Goal: Task Accomplishment & Management: Use online tool/utility

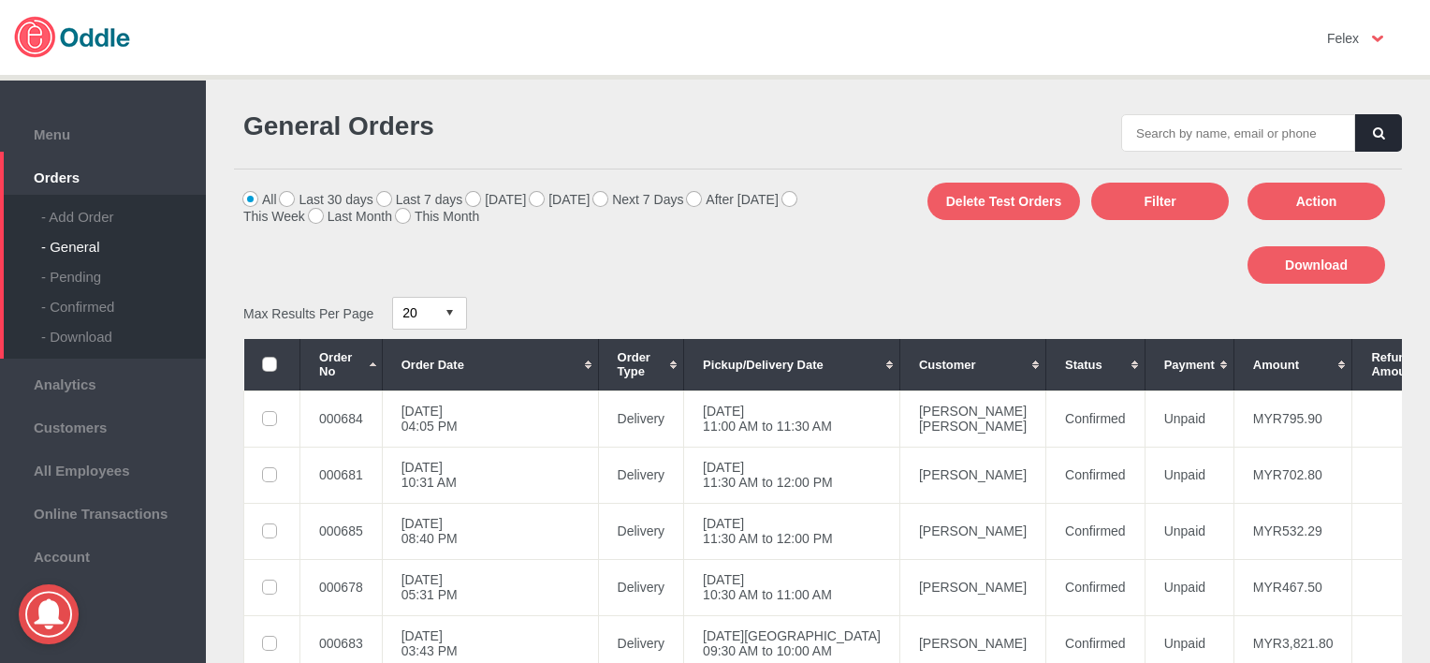
scroll to position [527, 0]
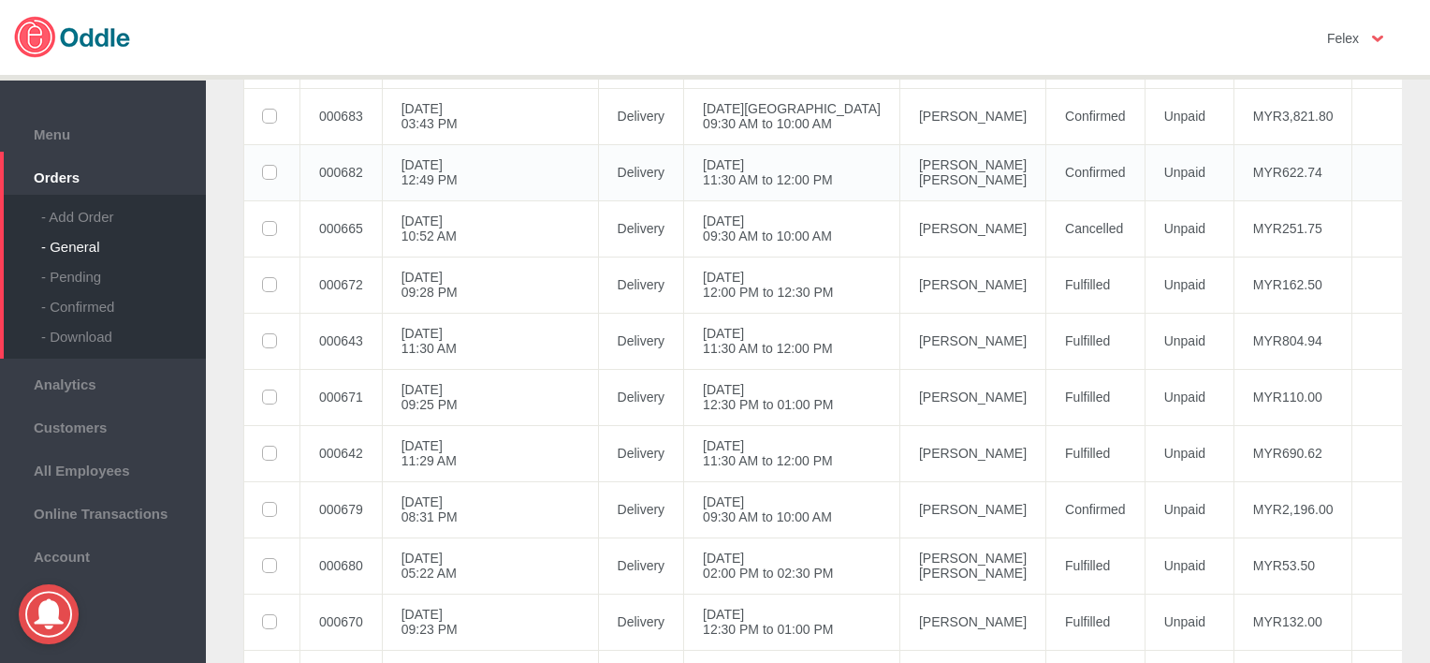
click at [899, 168] on td "[PERSON_NAME] [PERSON_NAME]" at bounding box center [972, 172] width 146 height 56
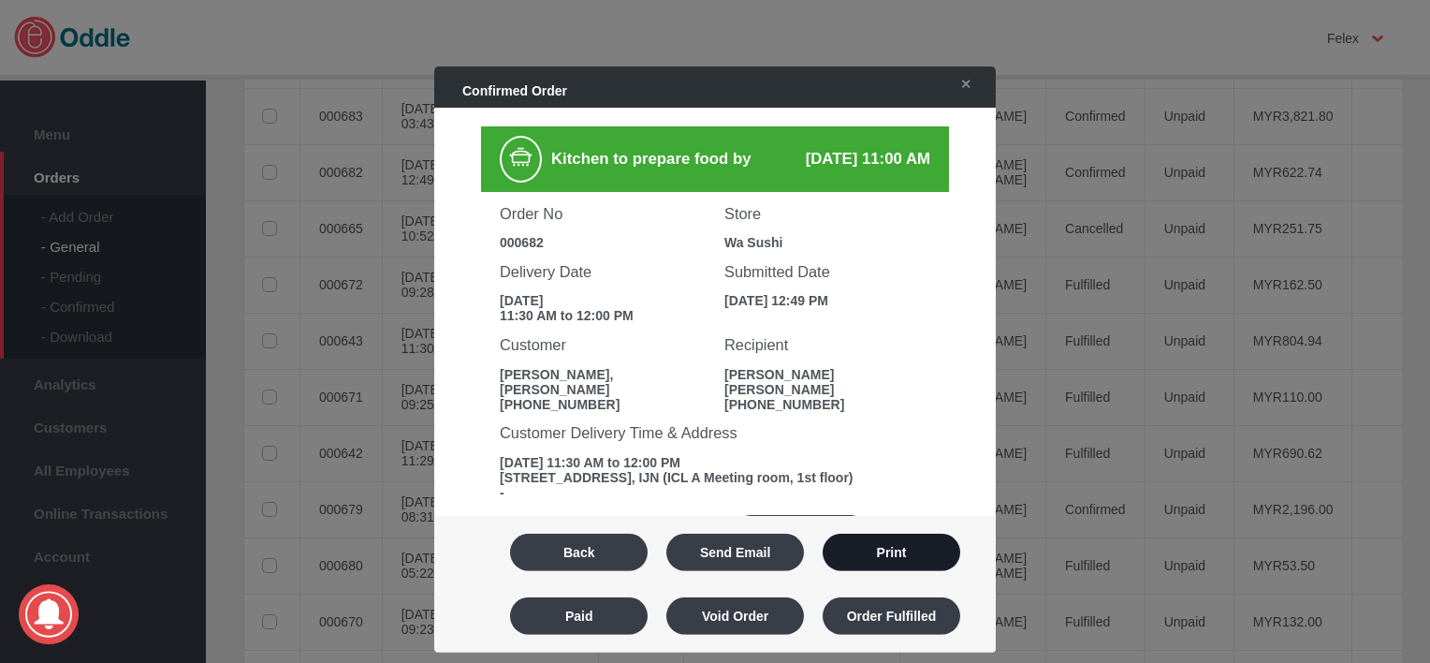
click at [920, 550] on button "Print" at bounding box center [892, 551] width 138 height 37
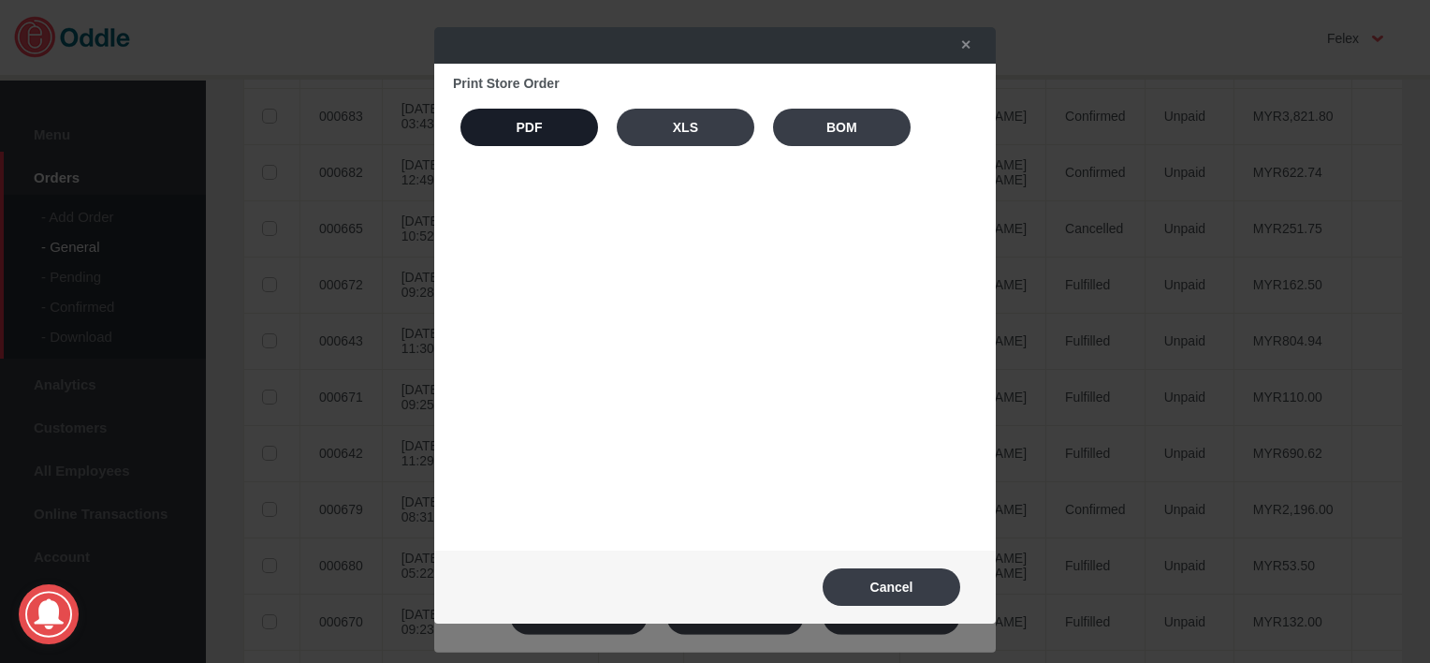
click at [555, 130] on button "PDF" at bounding box center [529, 127] width 138 height 37
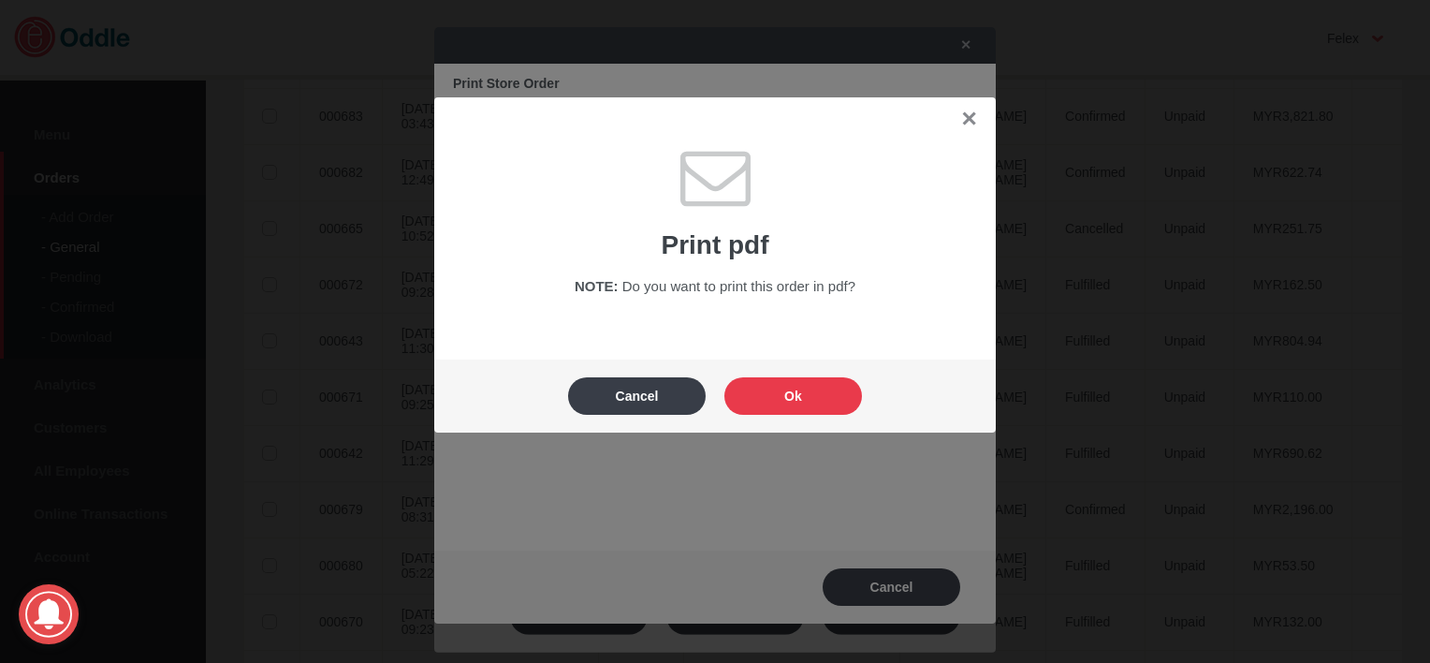
click at [818, 398] on button "Ok" at bounding box center [793, 395] width 138 height 37
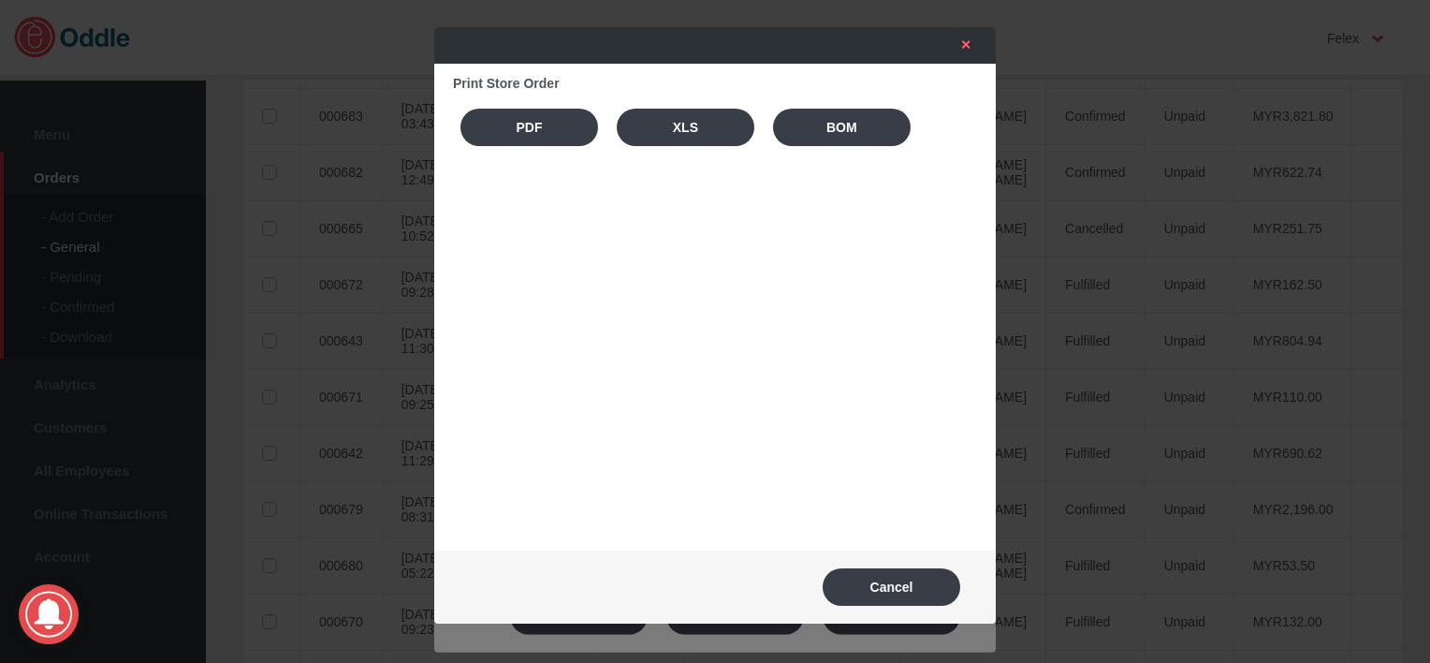
click at [972, 53] on link "✕" at bounding box center [960, 45] width 39 height 34
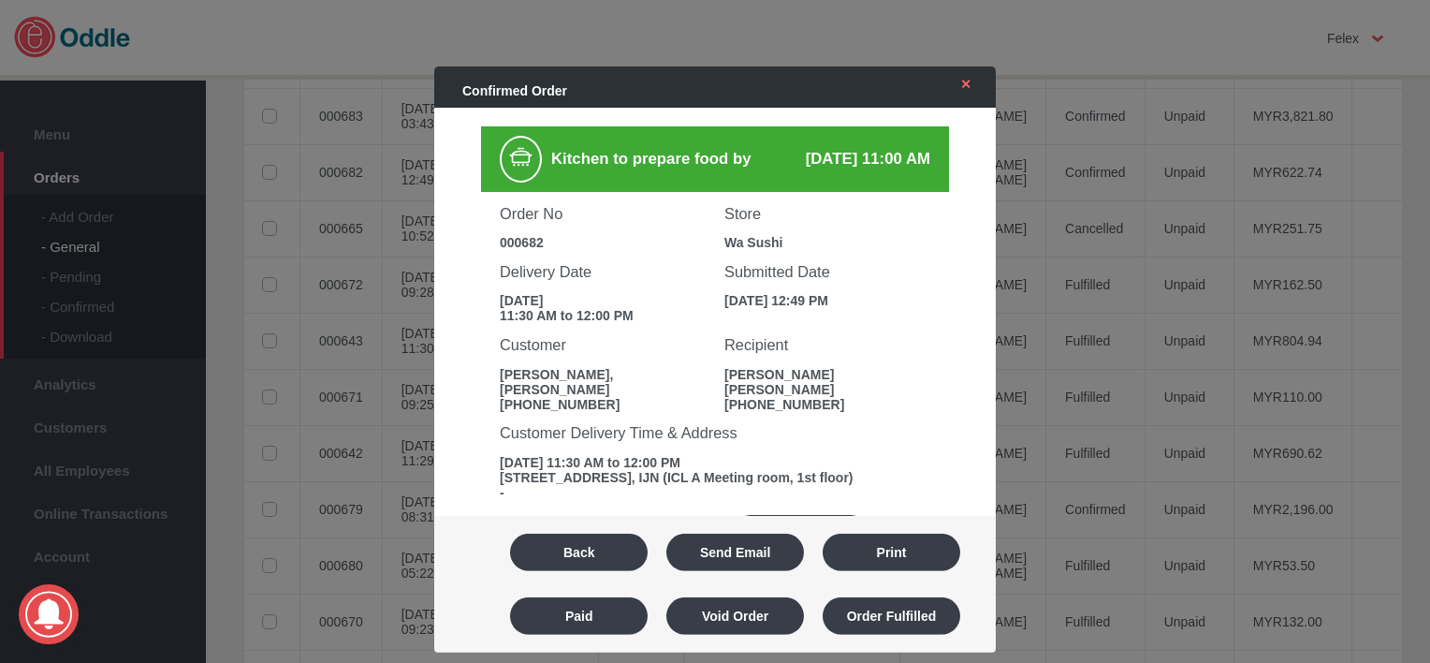
click at [962, 97] on link "✕" at bounding box center [960, 84] width 39 height 34
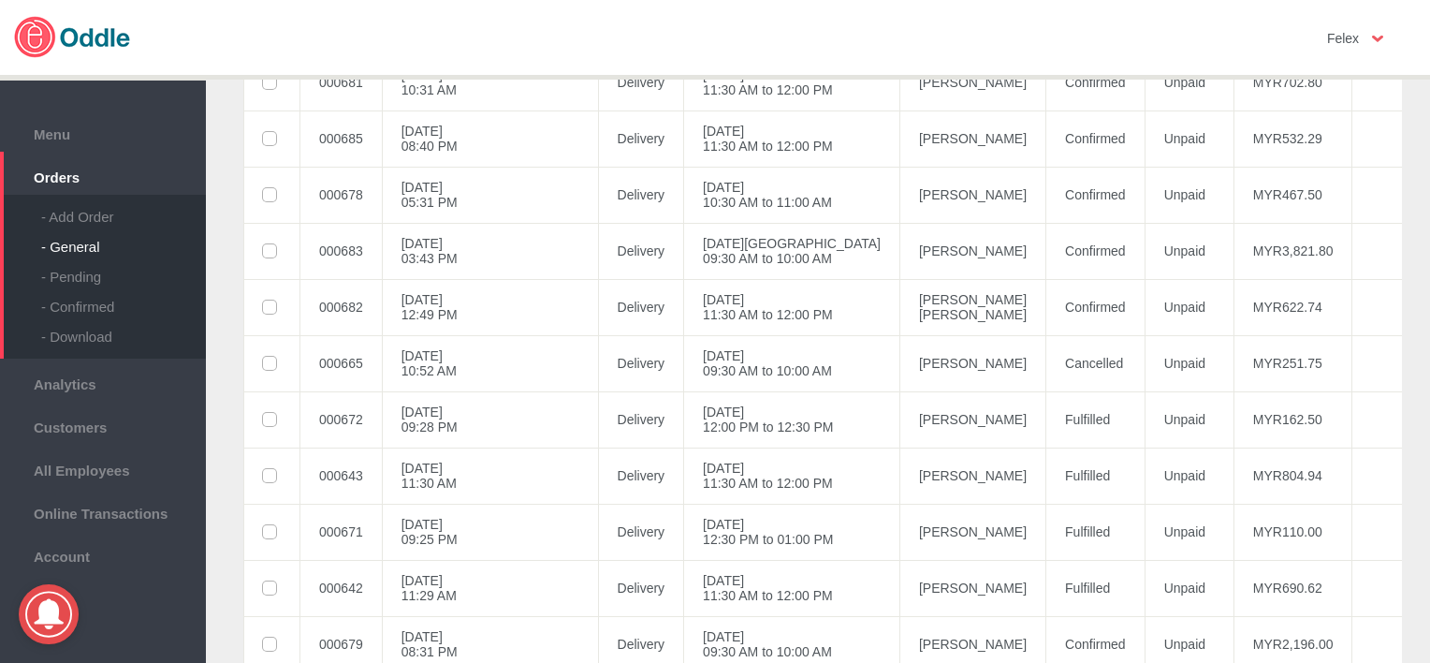
scroll to position [330, 0]
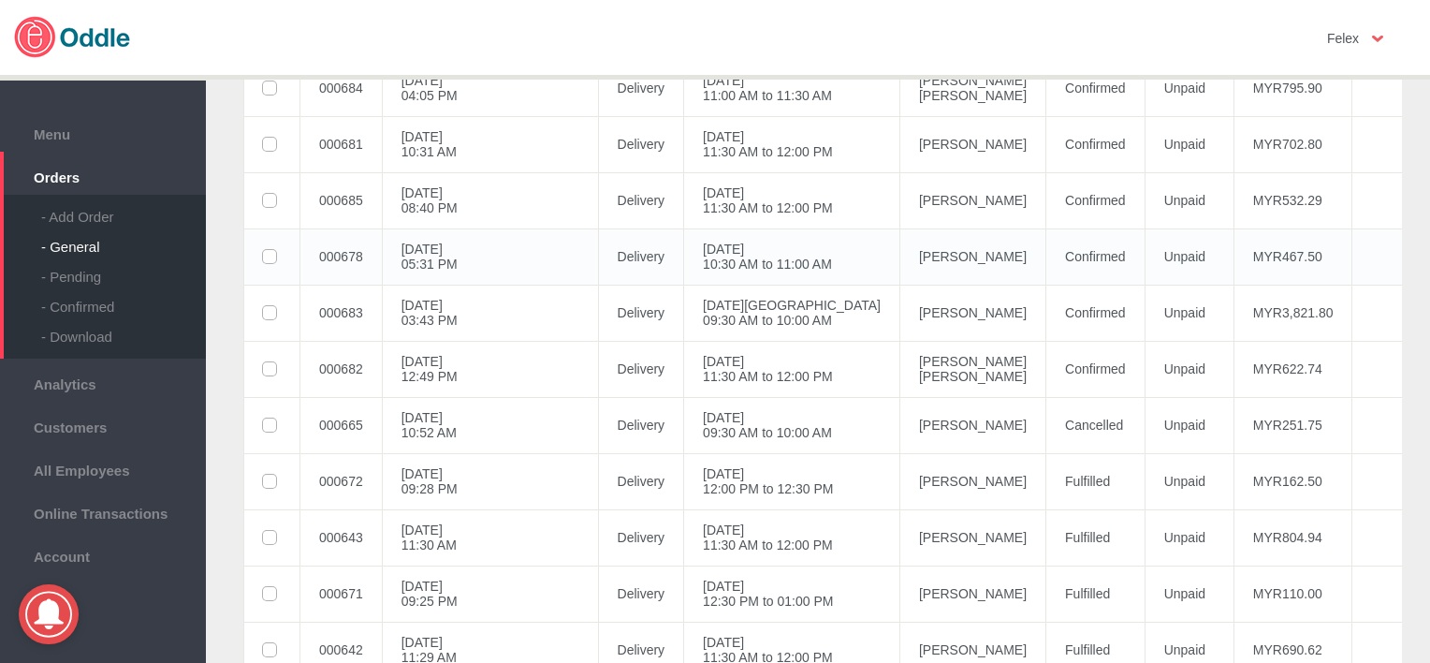
click at [899, 236] on td "[PERSON_NAME]" at bounding box center [972, 256] width 146 height 56
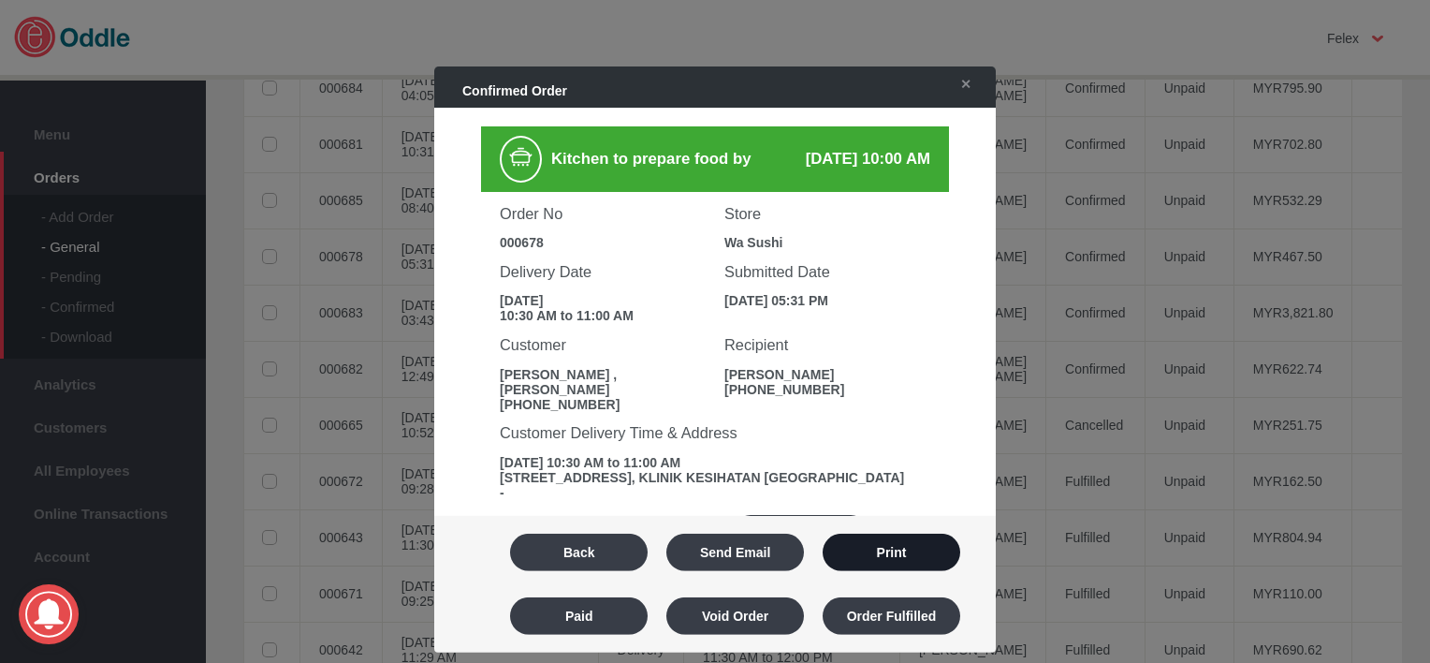
click at [937, 538] on button "Print" at bounding box center [892, 551] width 138 height 37
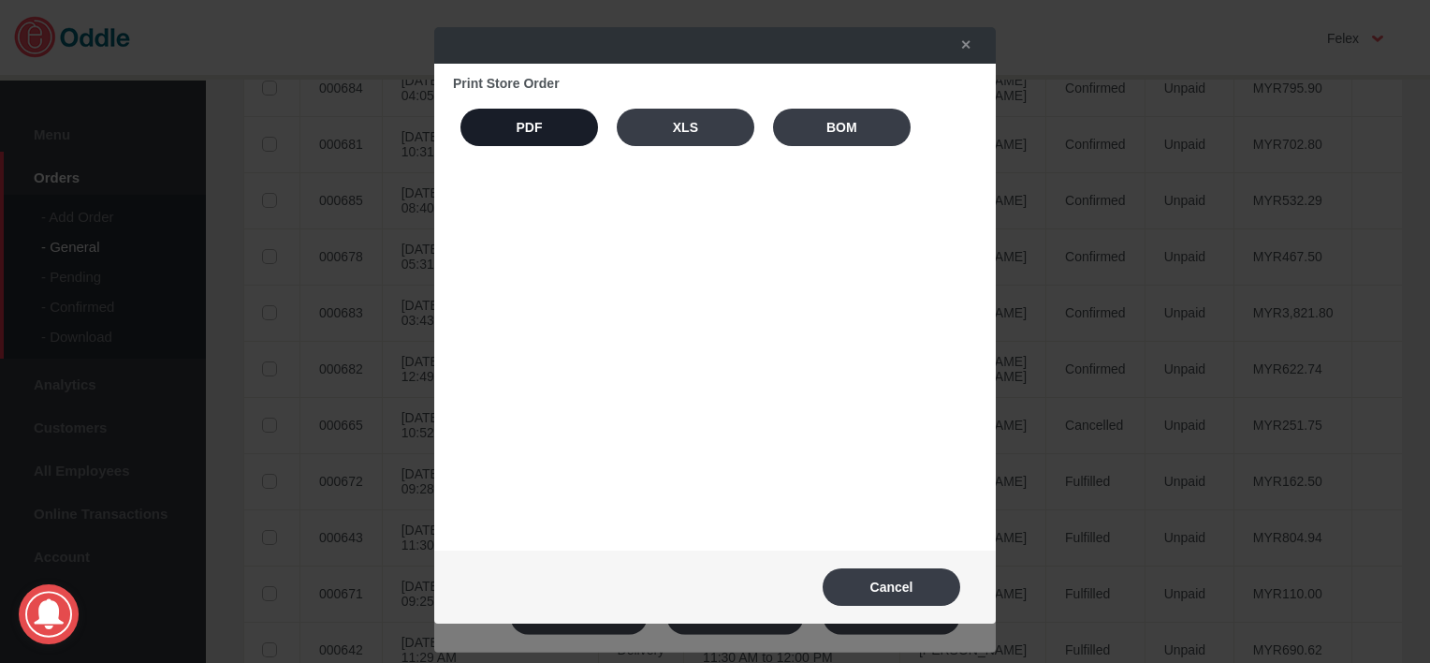
click at [577, 140] on button "PDF" at bounding box center [529, 127] width 138 height 37
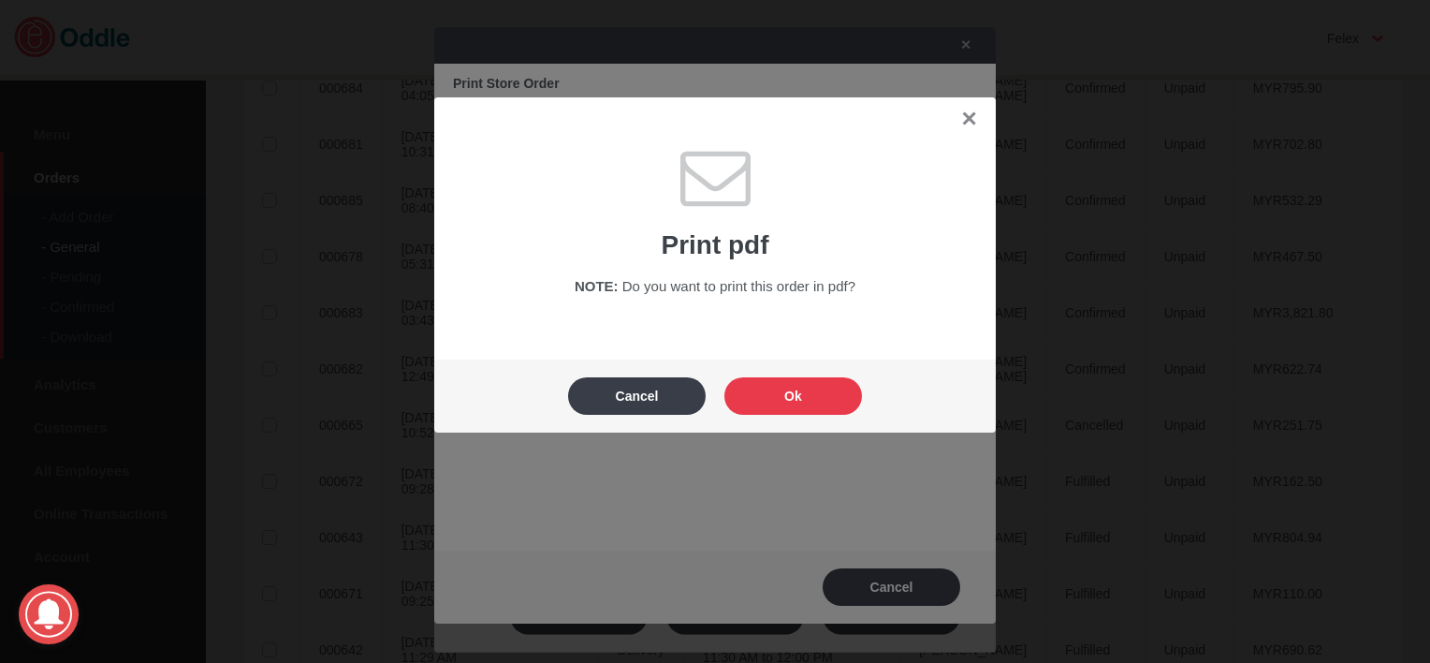
click at [786, 391] on button "Ok" at bounding box center [793, 395] width 138 height 37
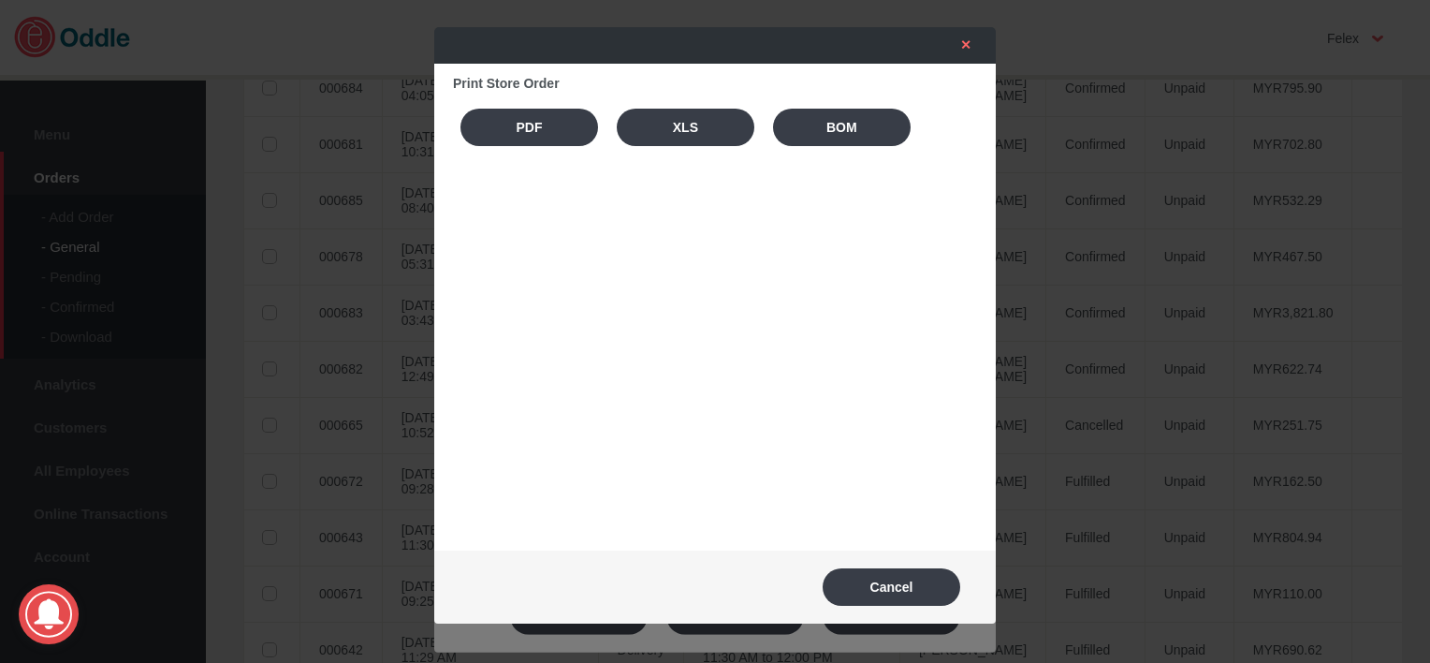
click at [974, 52] on link "✕" at bounding box center [960, 45] width 39 height 34
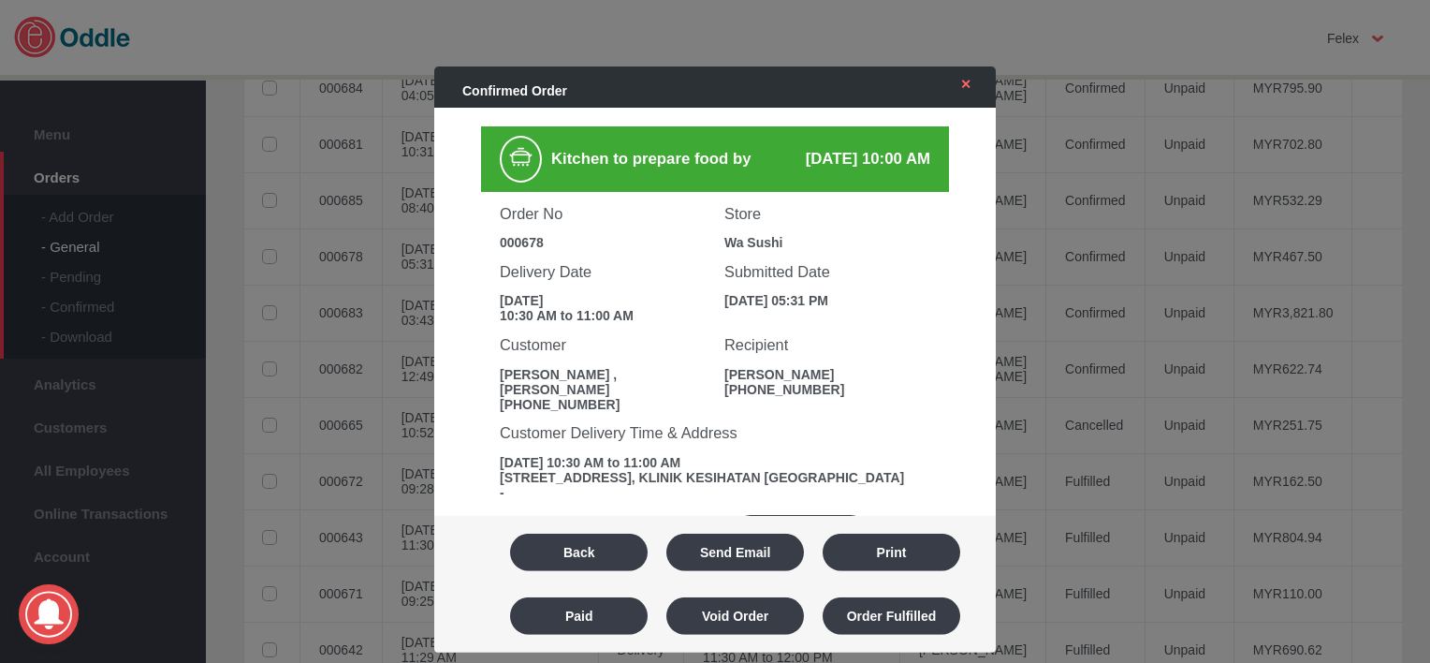
click at [963, 90] on link "✕" at bounding box center [960, 84] width 39 height 34
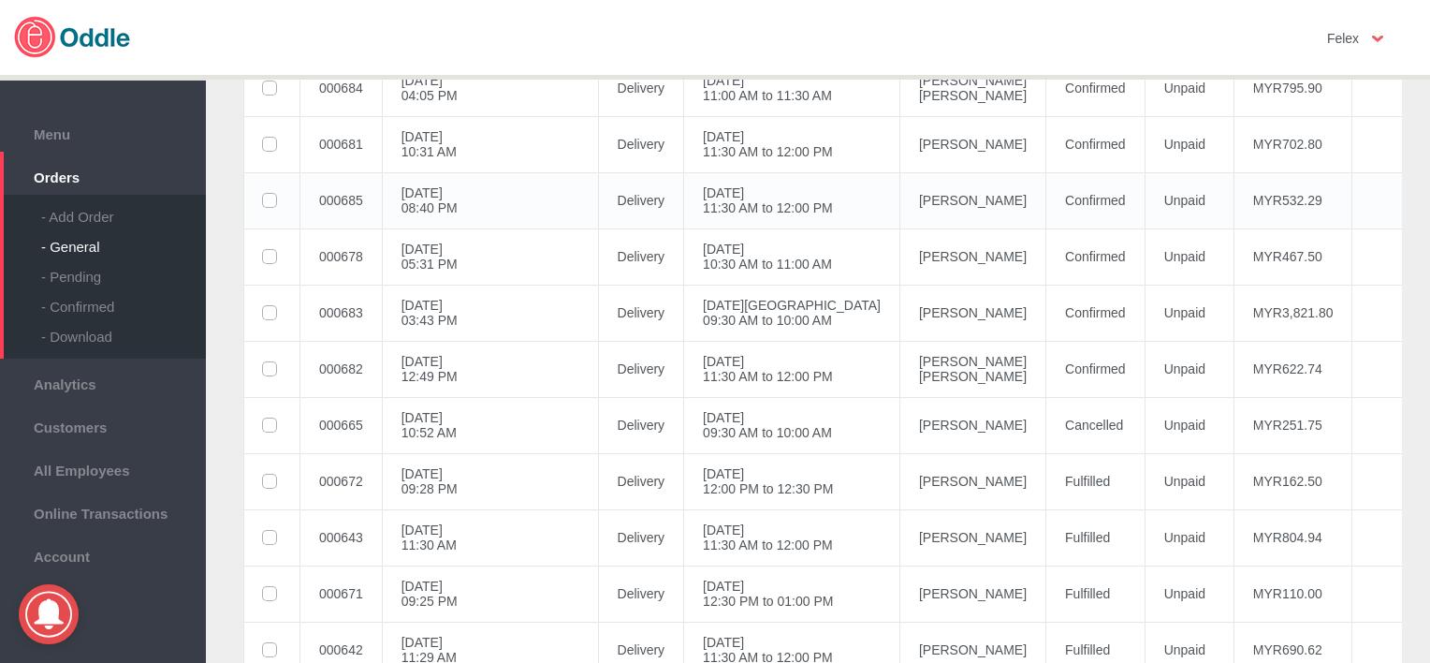
click at [1046, 180] on td "Confirmed" at bounding box center [1095, 200] width 99 height 56
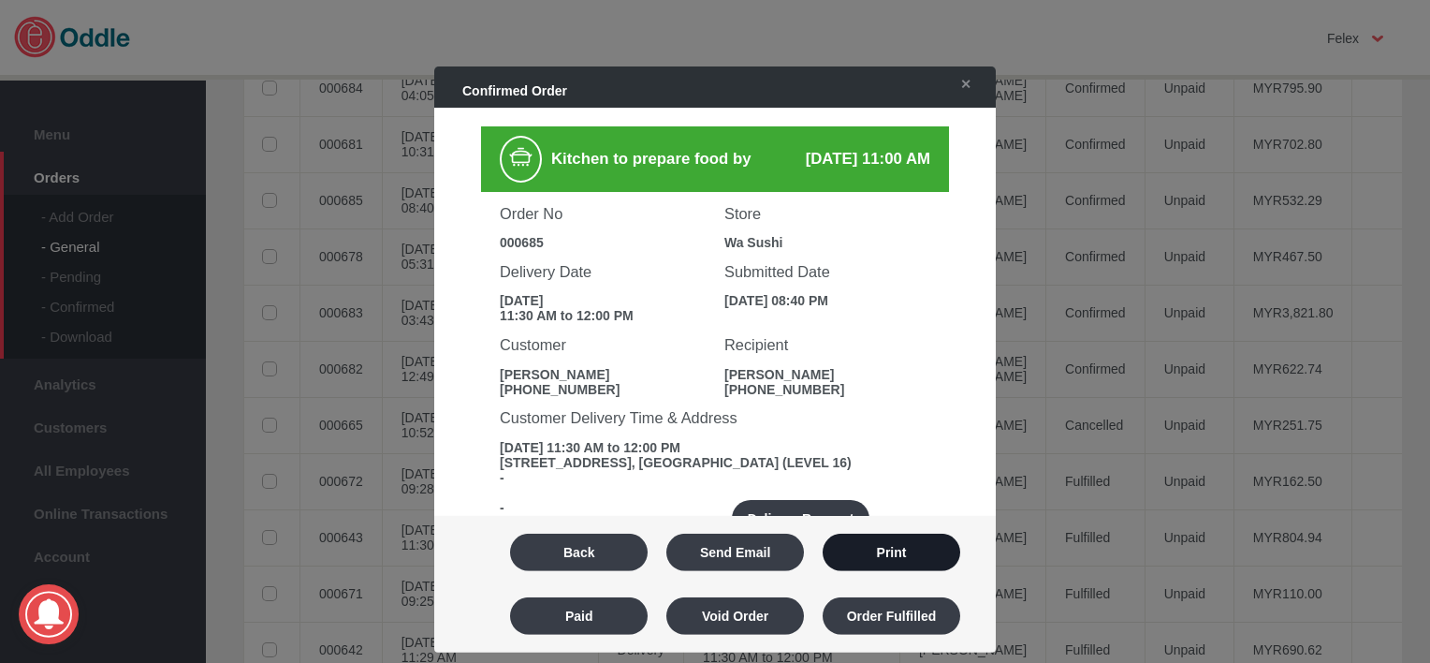
click at [925, 547] on button "Print" at bounding box center [892, 551] width 138 height 37
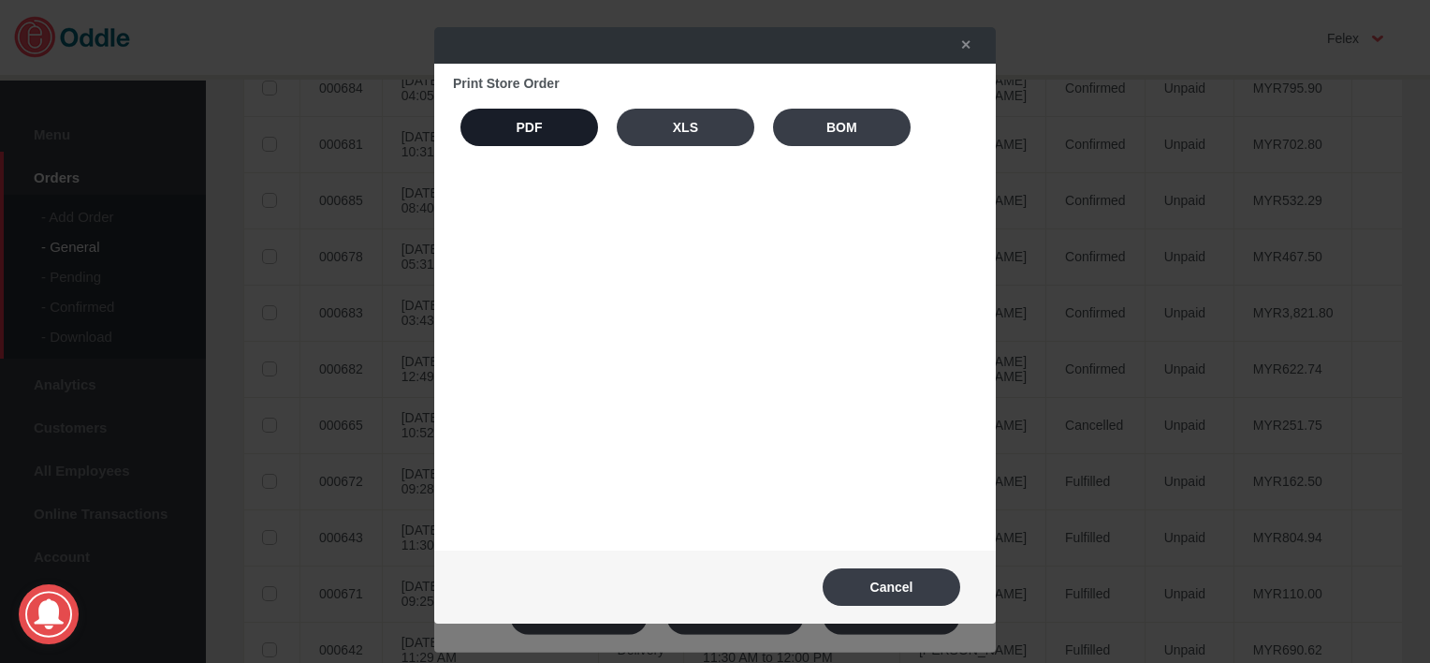
click at [539, 140] on button "PDF" at bounding box center [529, 127] width 138 height 37
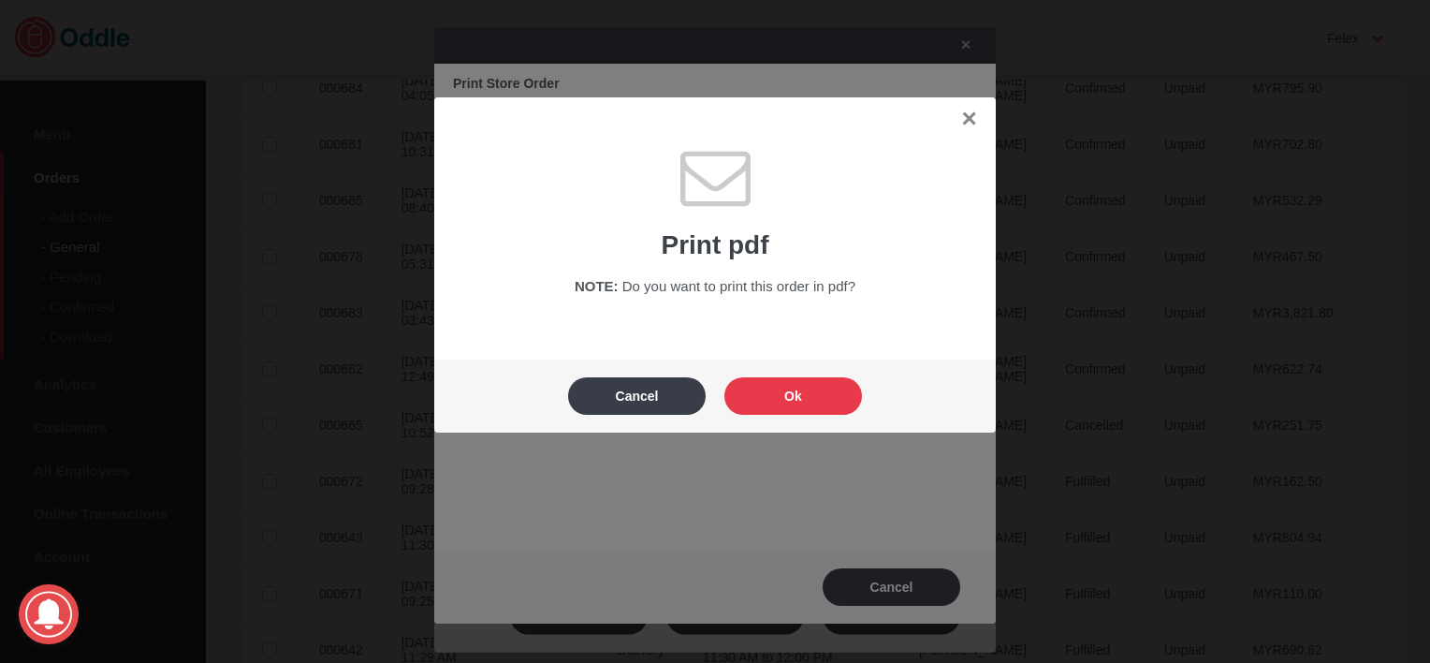
click at [834, 388] on button "Ok" at bounding box center [793, 395] width 138 height 37
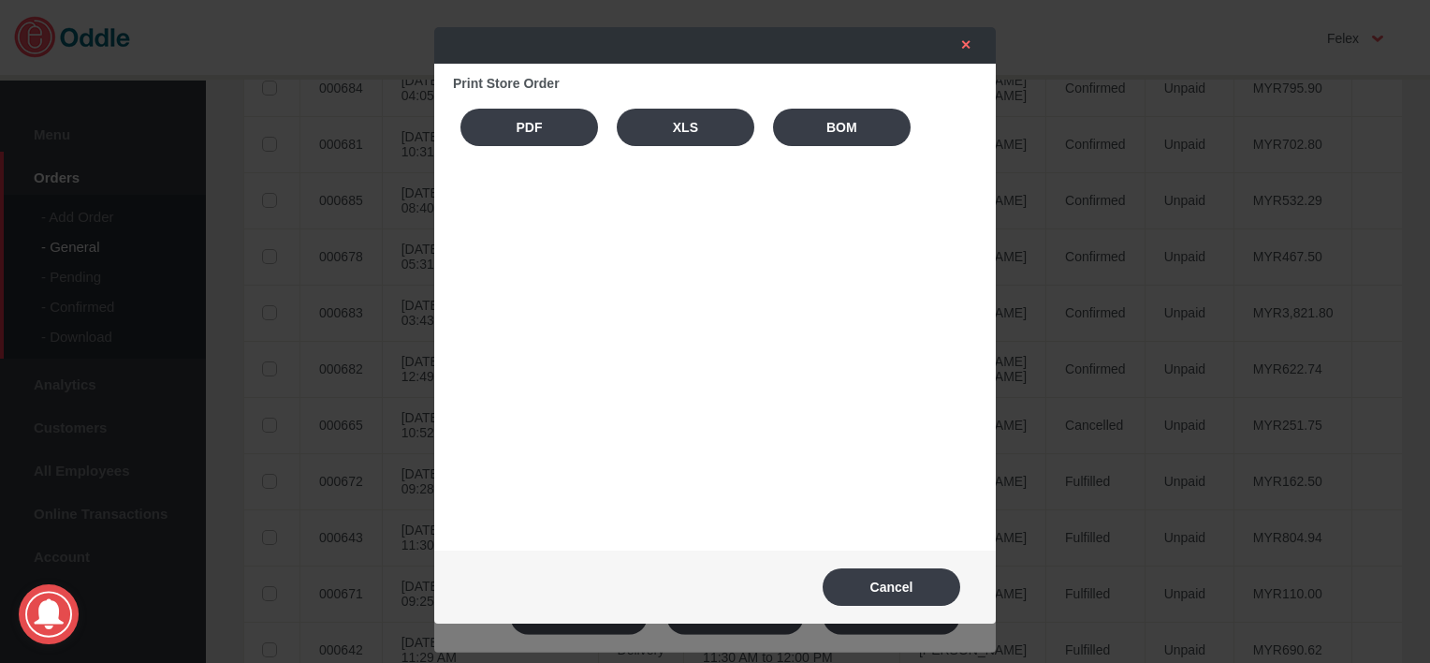
click at [975, 45] on link "✕" at bounding box center [960, 45] width 39 height 34
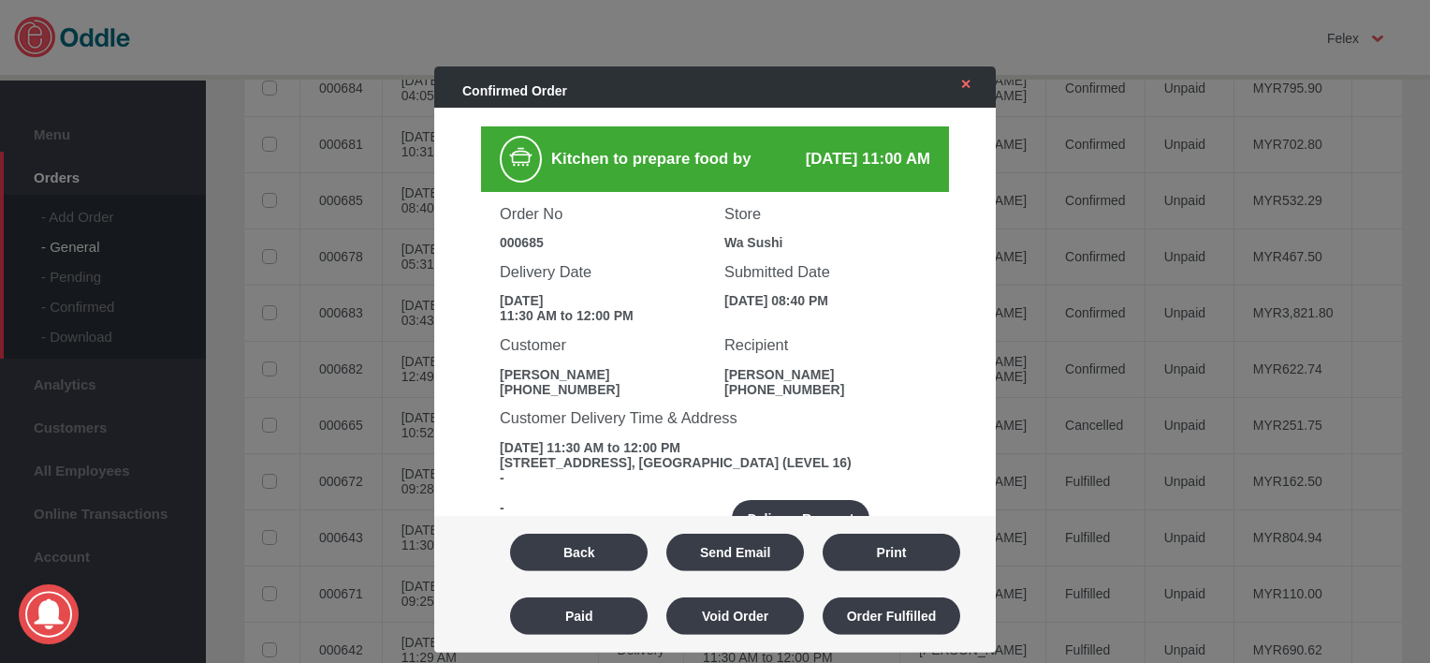
click at [970, 75] on link "✕" at bounding box center [960, 84] width 39 height 34
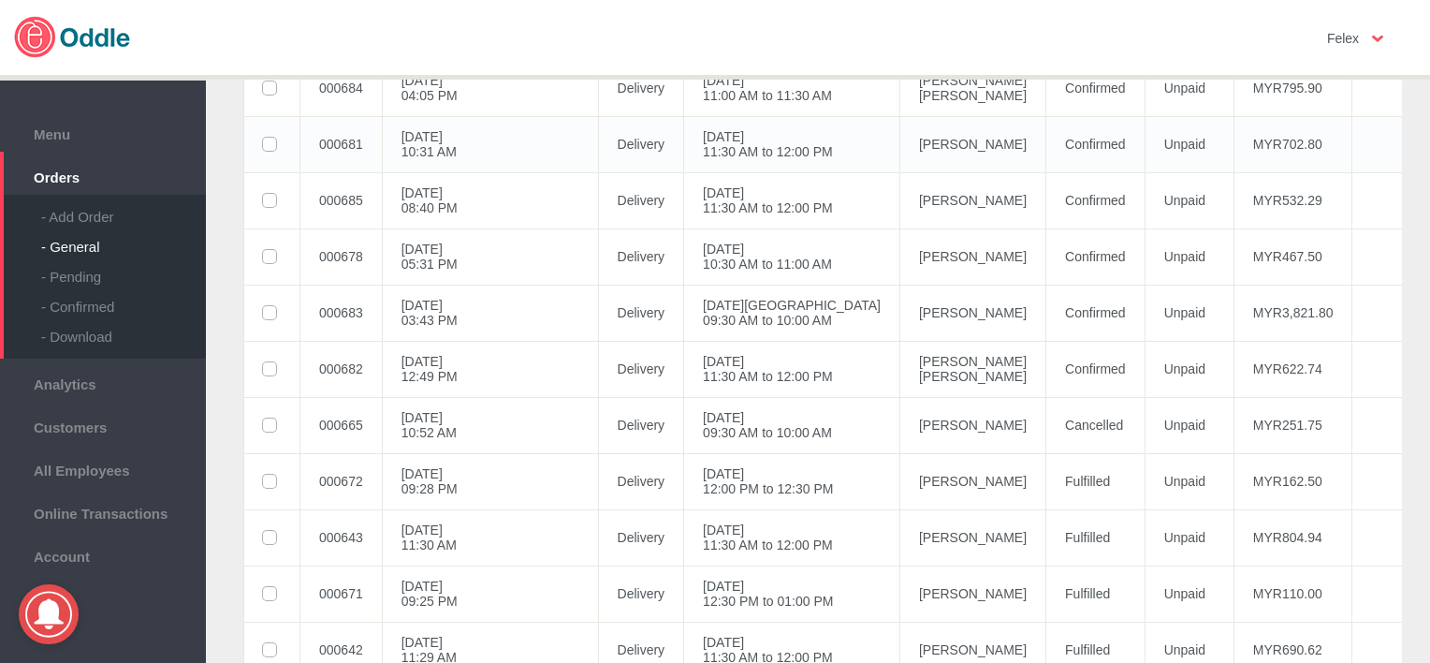
click at [899, 138] on td "[PERSON_NAME]" at bounding box center [972, 144] width 146 height 56
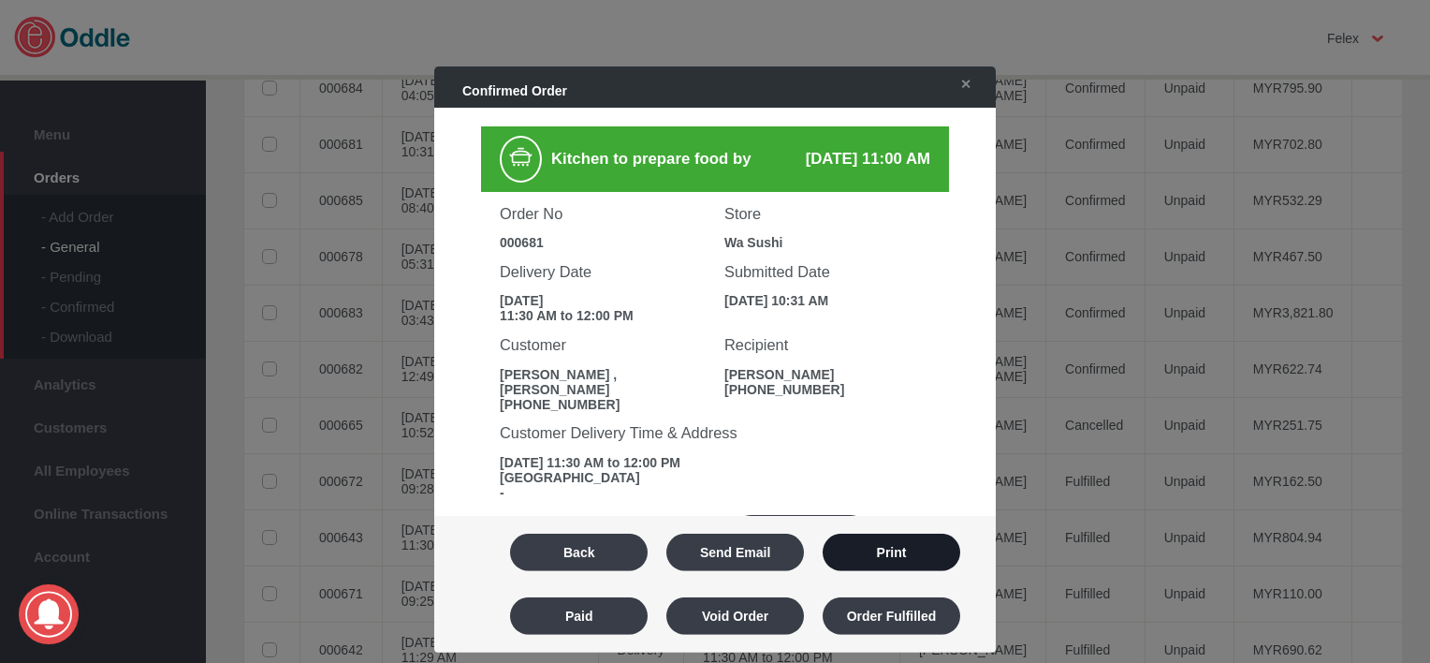
click at [900, 548] on button "Print" at bounding box center [892, 551] width 138 height 37
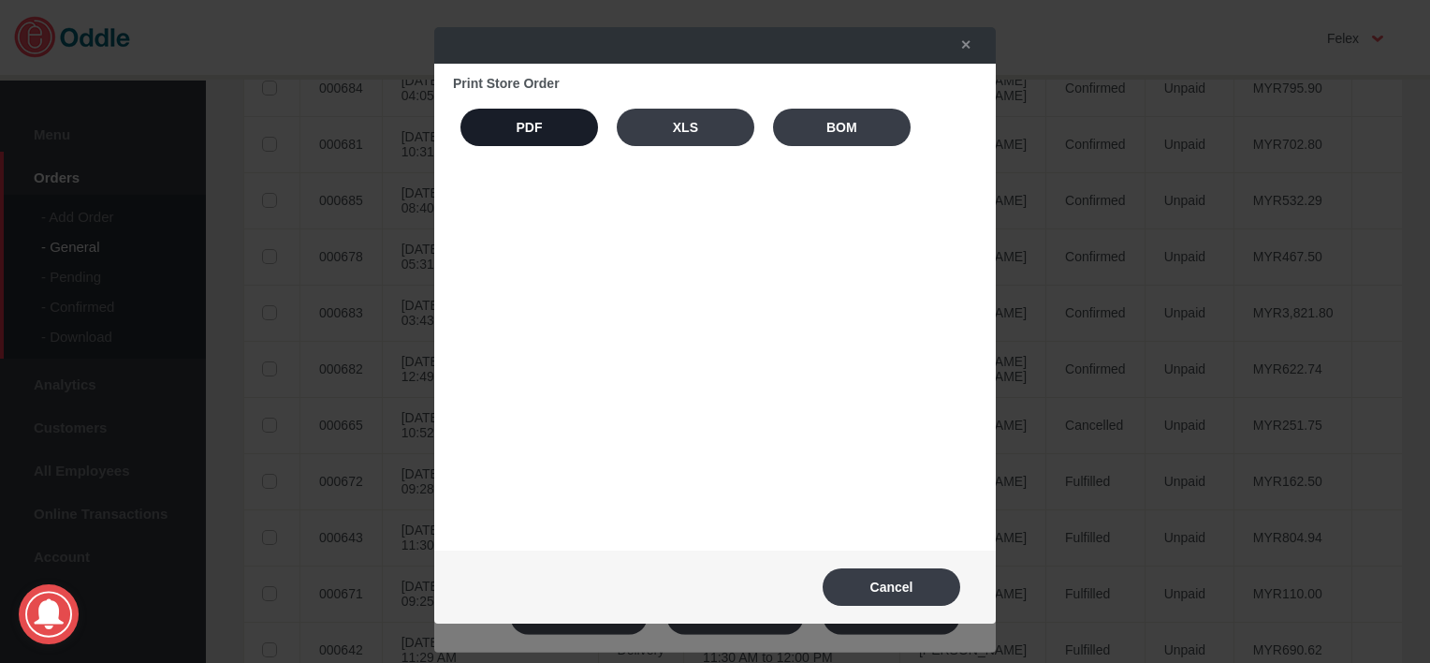
click at [547, 139] on button "PDF" at bounding box center [529, 127] width 138 height 37
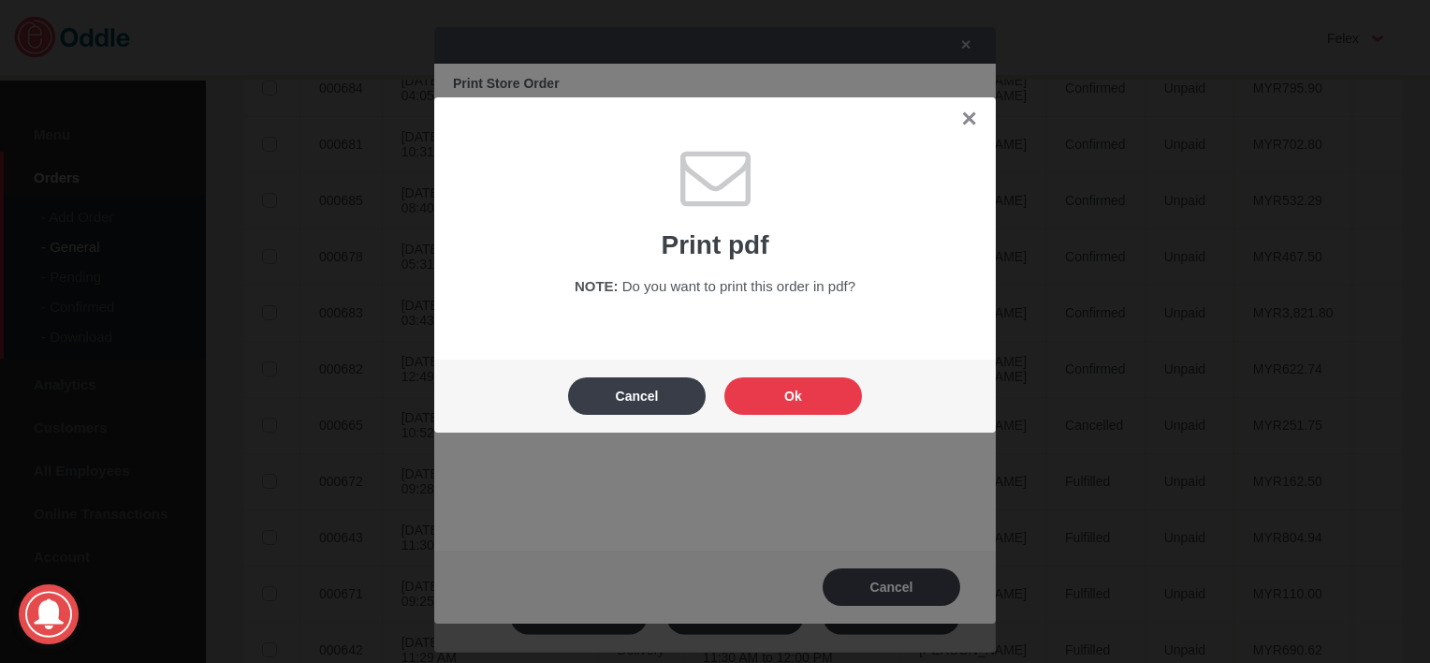
click at [795, 410] on button "Ok" at bounding box center [793, 395] width 138 height 37
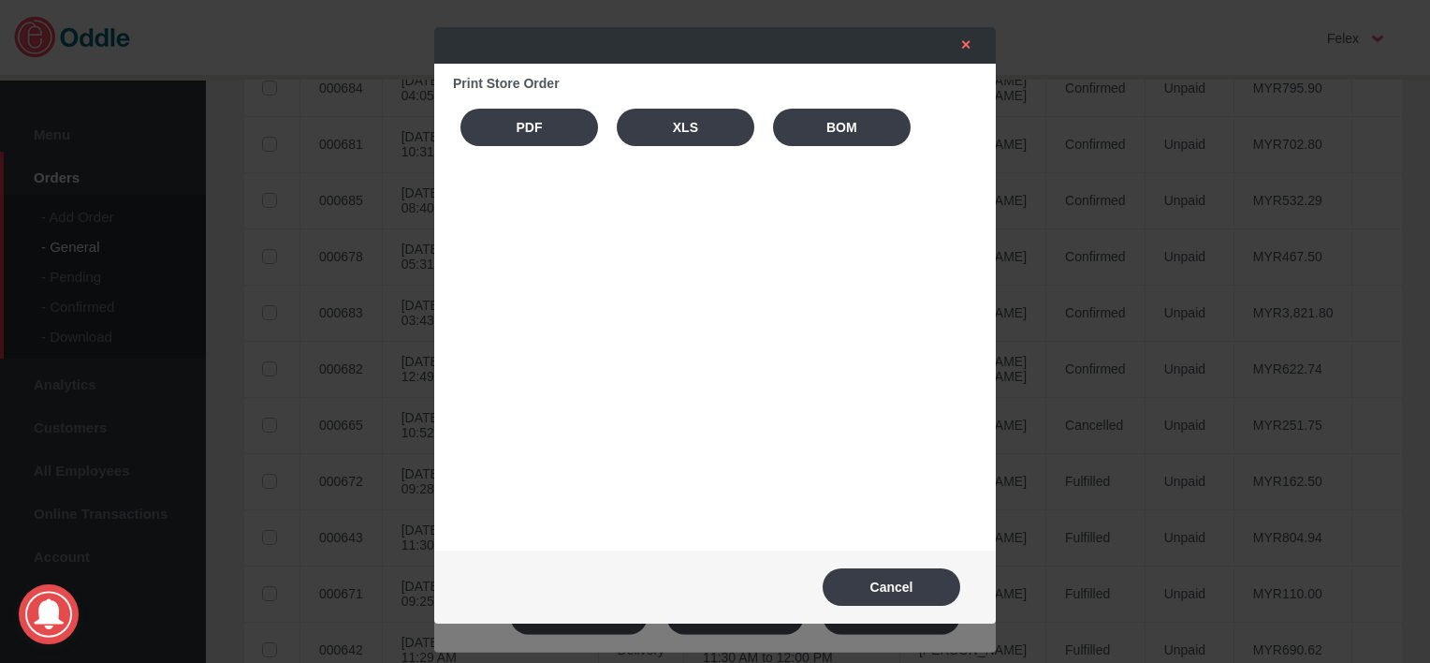
click at [969, 52] on link "✕" at bounding box center [960, 45] width 39 height 34
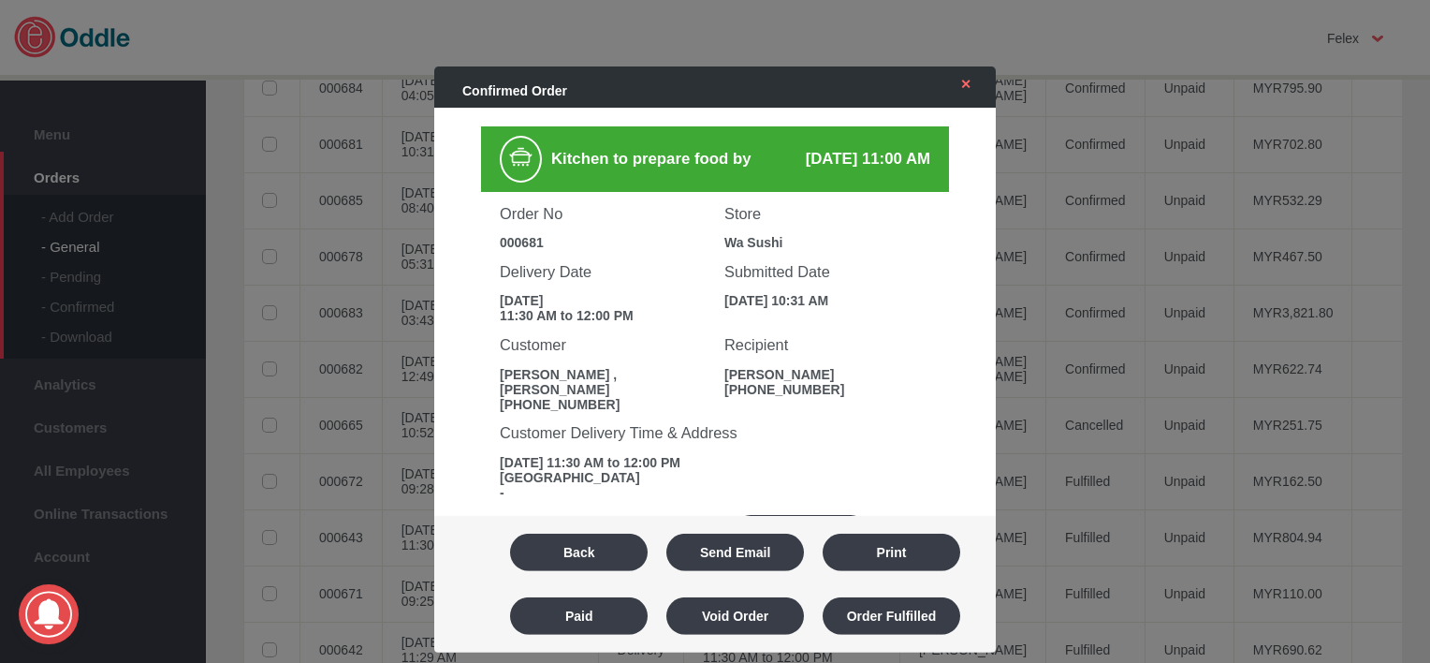
click at [966, 95] on link "✕" at bounding box center [960, 84] width 39 height 34
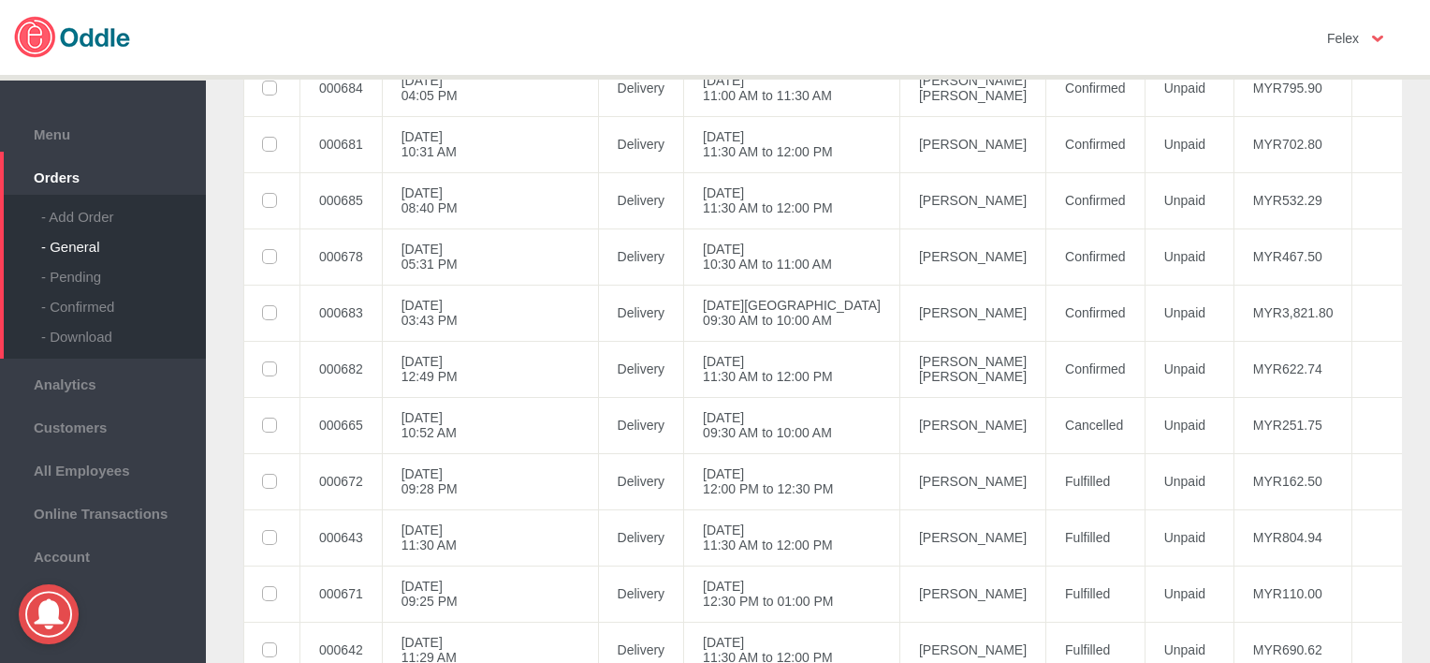
drag, startPoint x: 1421, startPoint y: 315, endPoint x: 1426, endPoint y: 303, distance: 13.4
click at [1426, 303] on div "General Orders All Last 30 days Last 7 days [DATE] [DATE] Next 7 Days After [DA…" at bounding box center [818, 376] width 1224 height 602
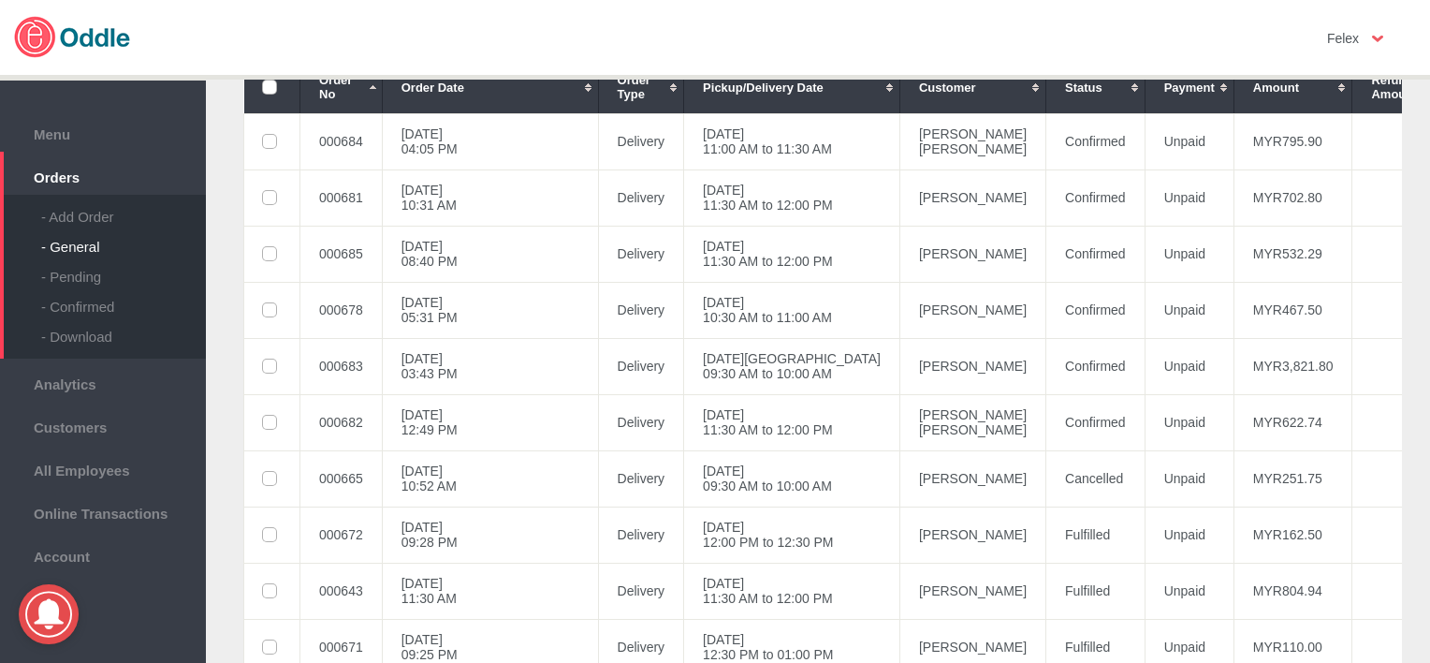
scroll to position [248, 0]
